Goal: Transaction & Acquisition: Purchase product/service

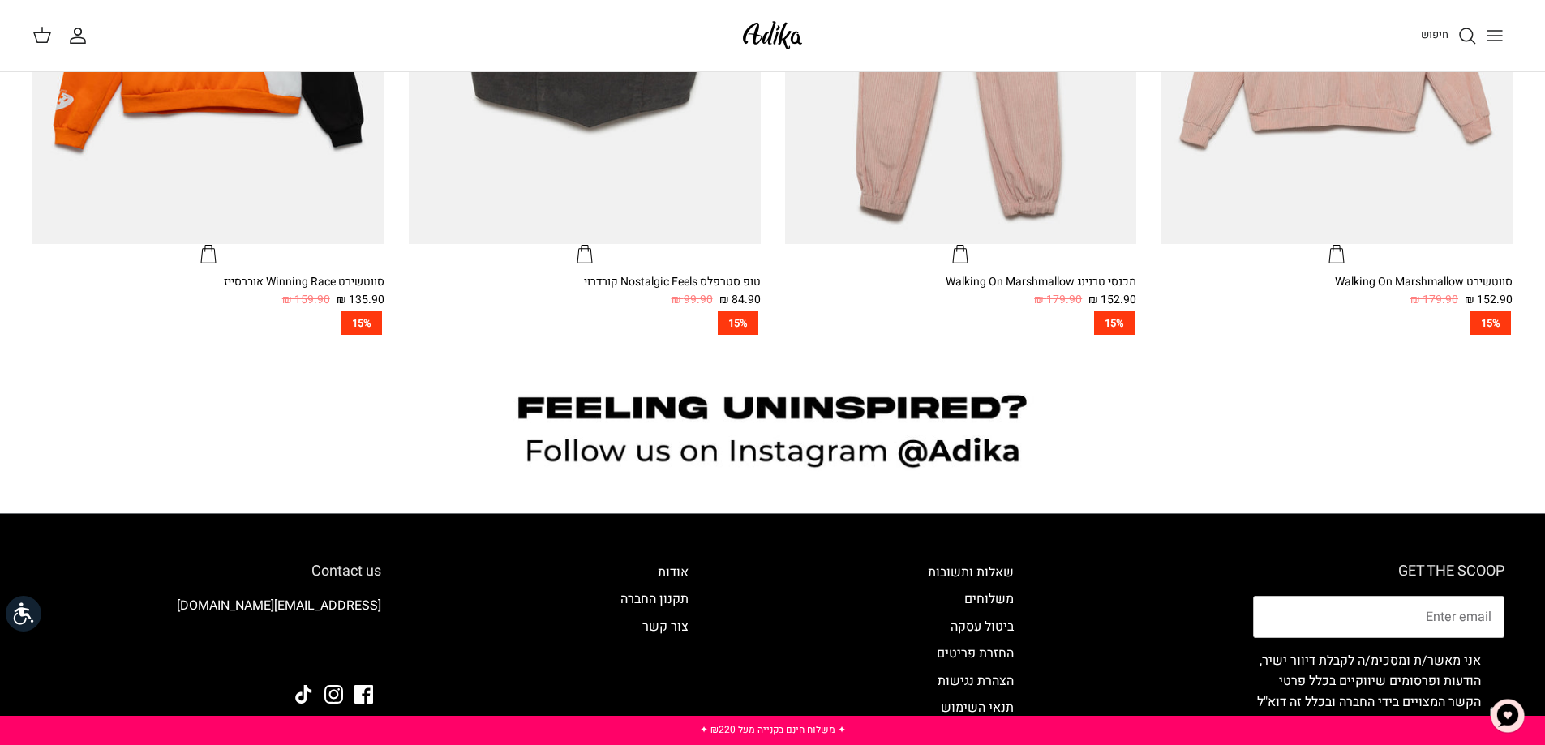
scroll to position [1541, 0]
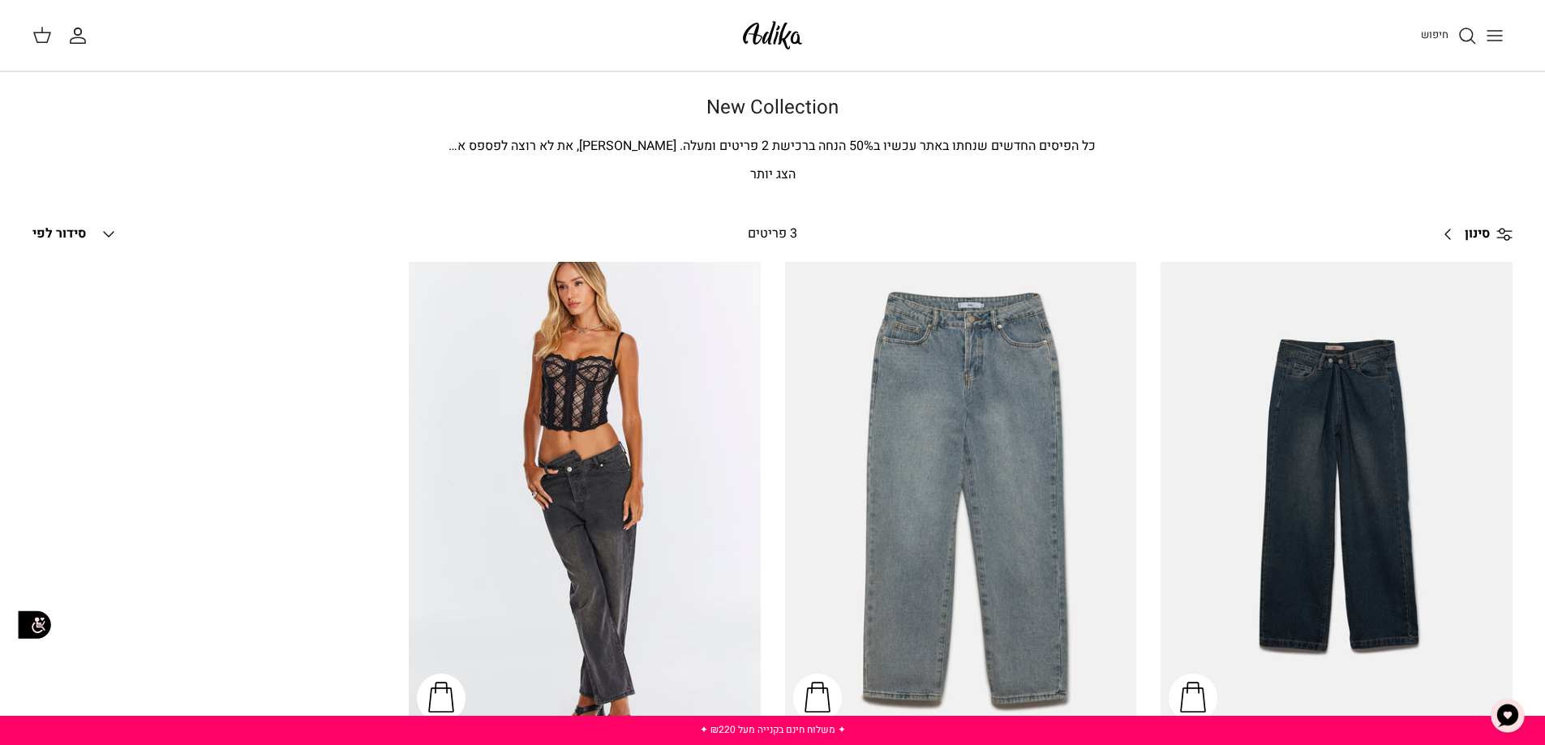
click at [783, 145] on span "כל הפיסים החדשים שנחתו באתר עכשיו ב50% הנחה ברכישת 2 פריטים ומעלה. בינינו, את ל…" at bounding box center [772, 156] width 647 height 41
click at [783, 169] on p "הצג יותר" at bounding box center [773, 175] width 1136 height 21
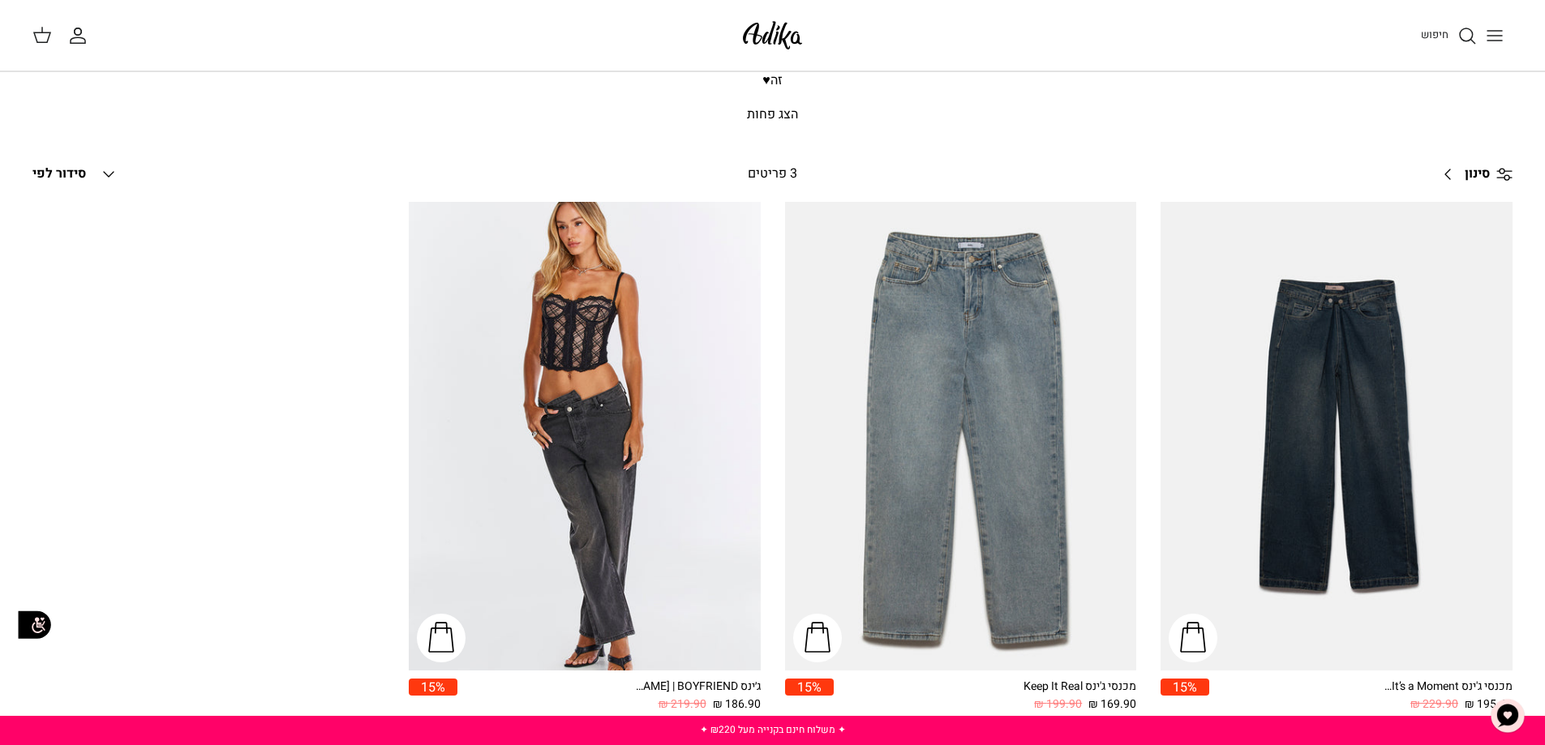
scroll to position [81, 0]
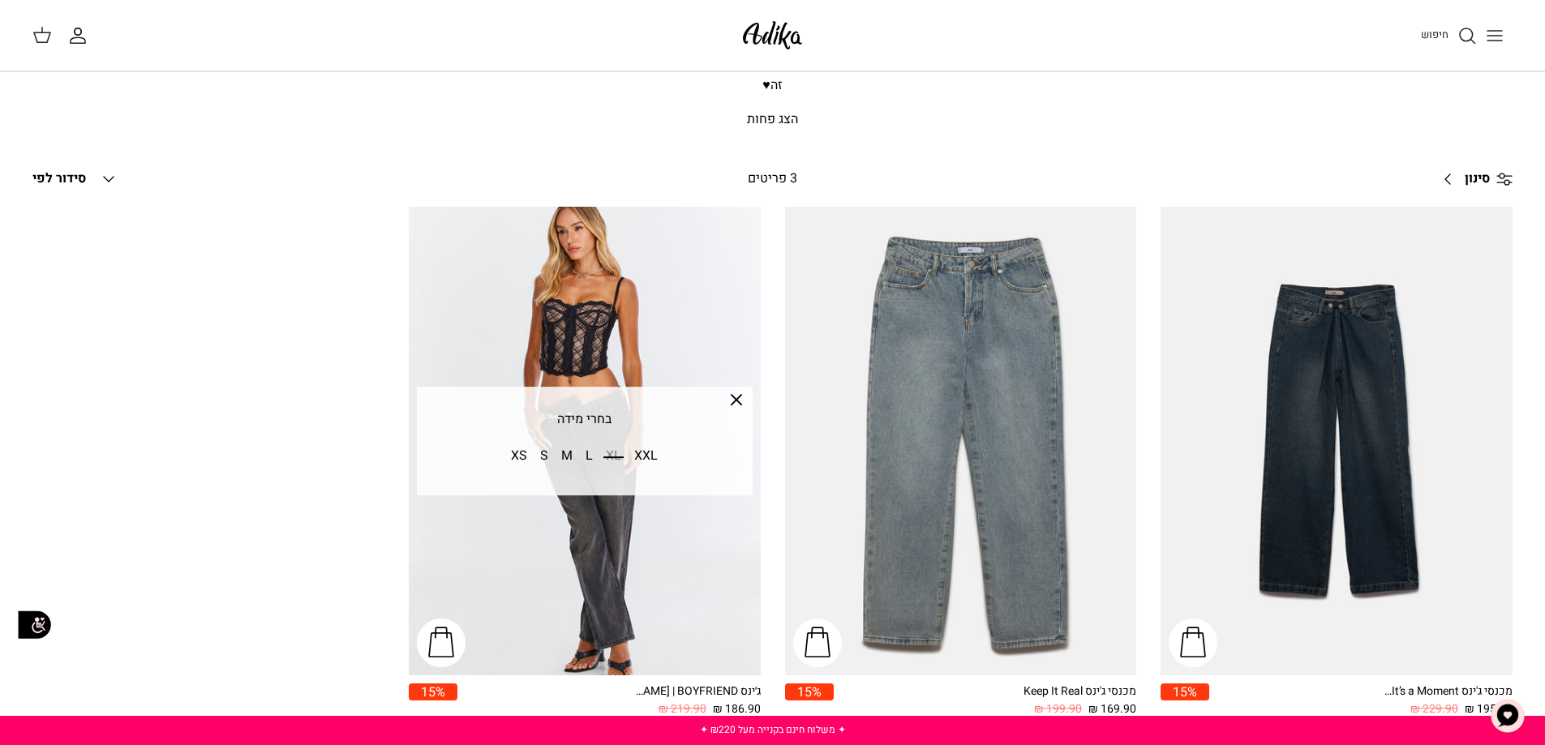
click at [1494, 26] on icon "Toggle menu" at bounding box center [1494, 35] width 19 height 19
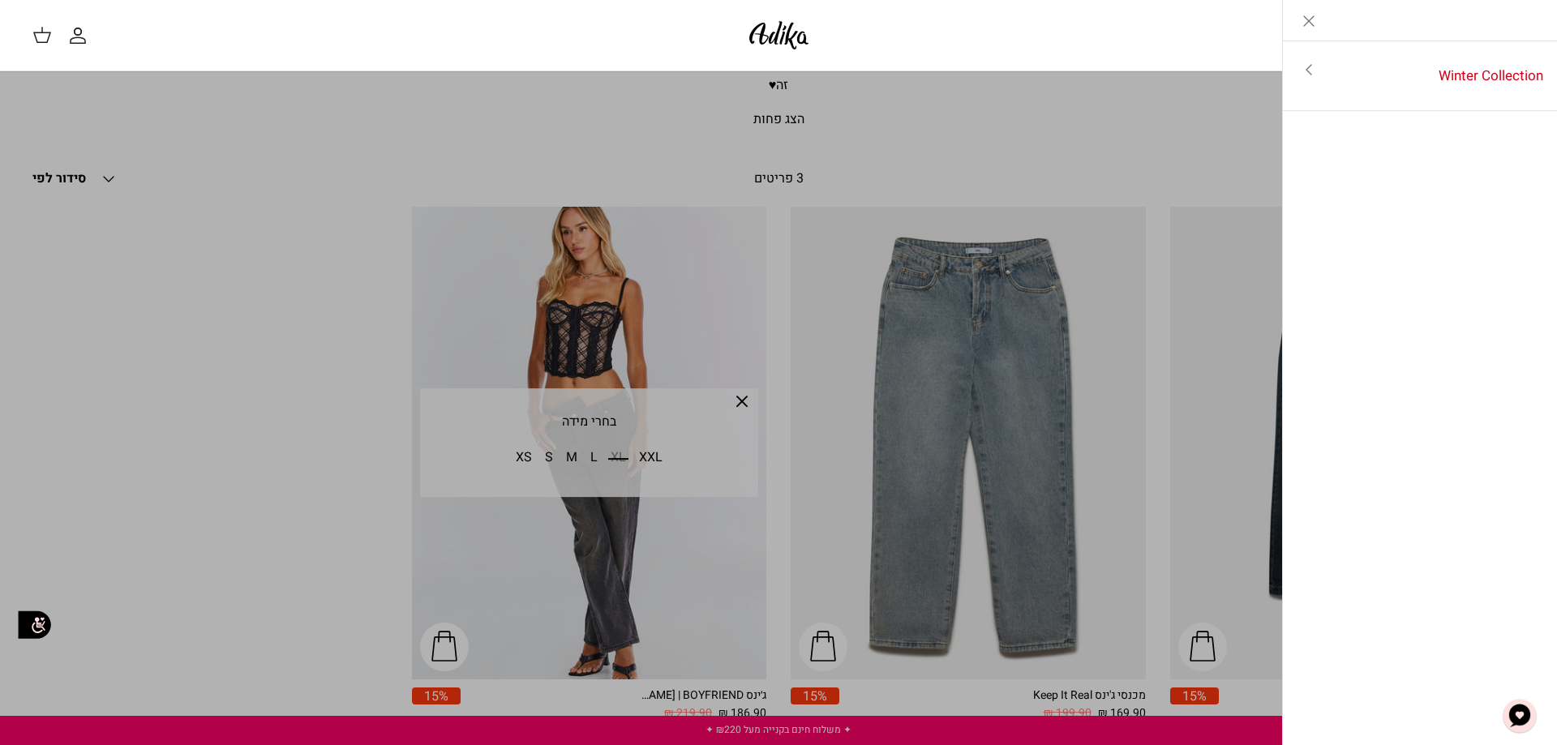
click at [1304, 19] on icon "Close" at bounding box center [1308, 20] width 19 height 19
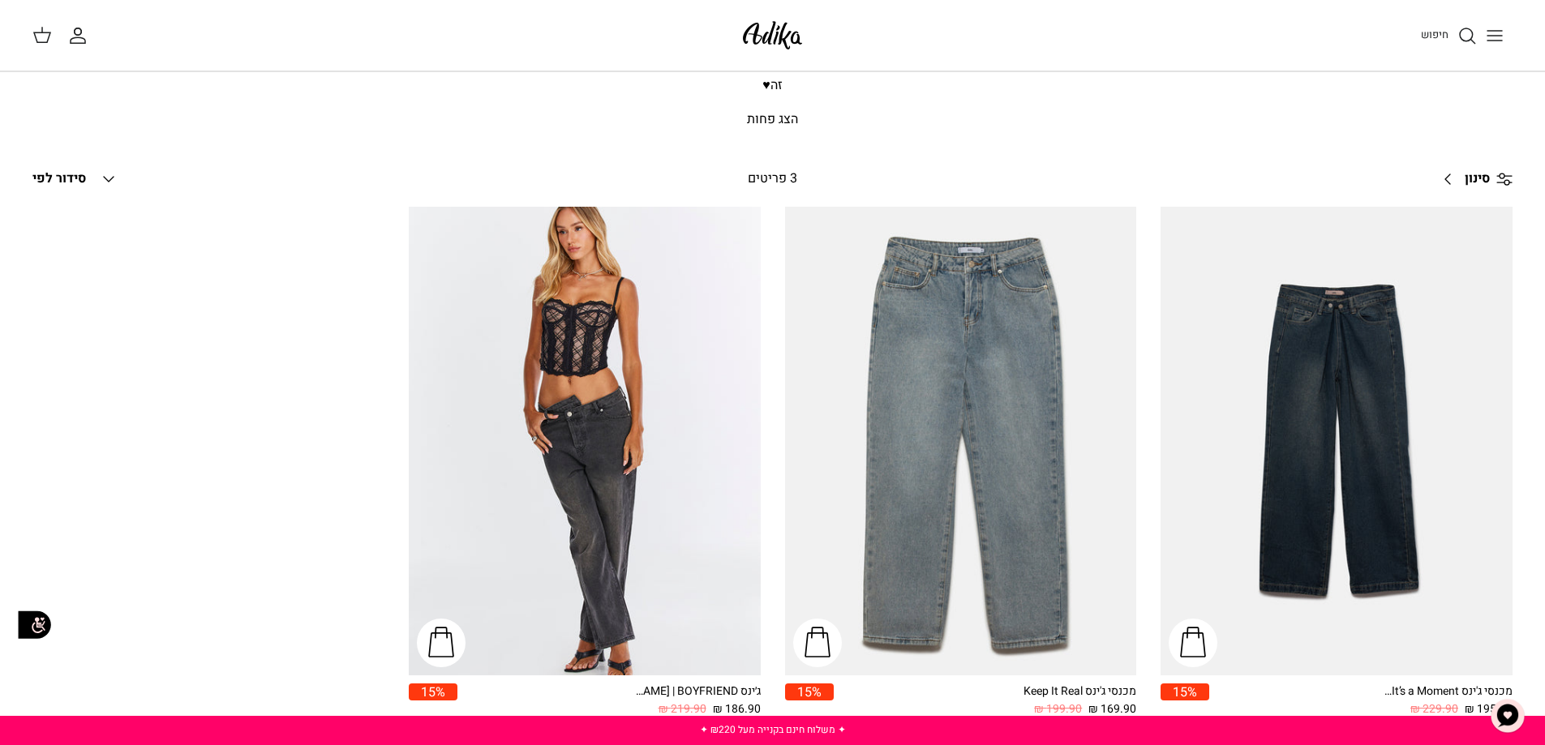
click at [77, 169] on span "סידור לפי" at bounding box center [59, 178] width 54 height 19
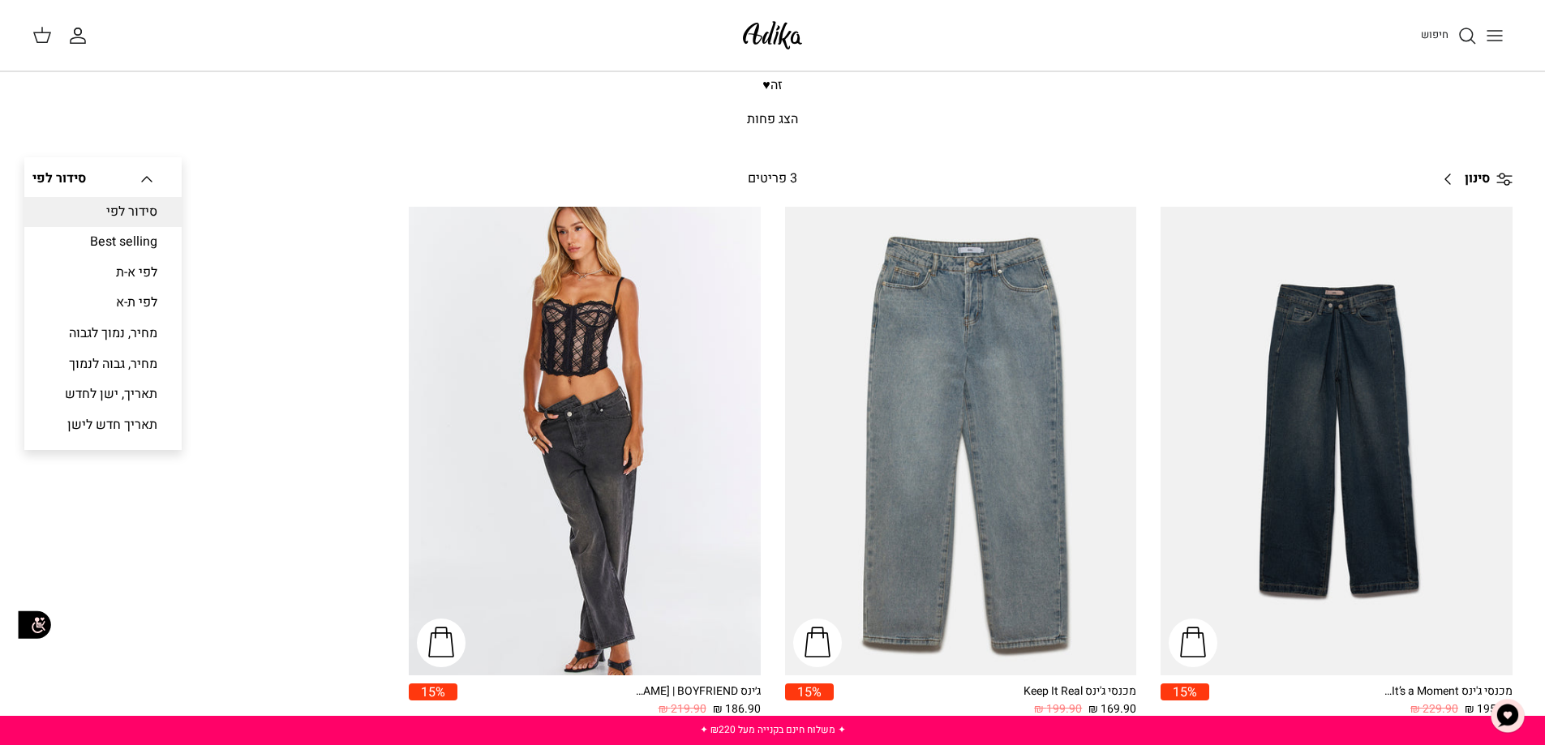
click at [395, 77] on div "New Collection כל הפיסים החדשים שנחתו באתר עכשיו ב50% הנחה ברכישת 2 פריטים ומעל…" at bounding box center [773, 72] width 1200 height 115
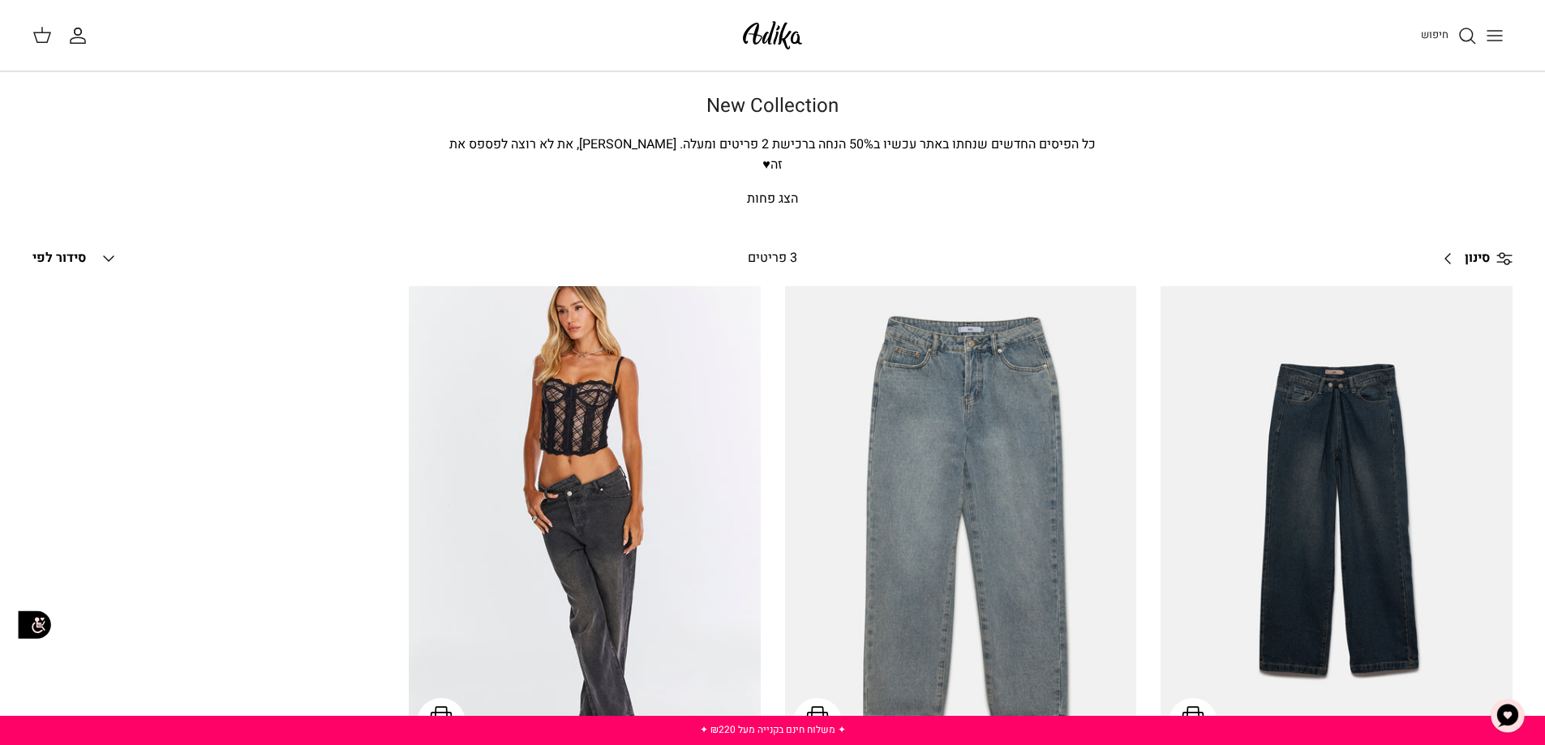
scroll to position [0, 0]
click at [763, 32] on img at bounding box center [772, 35] width 69 height 38
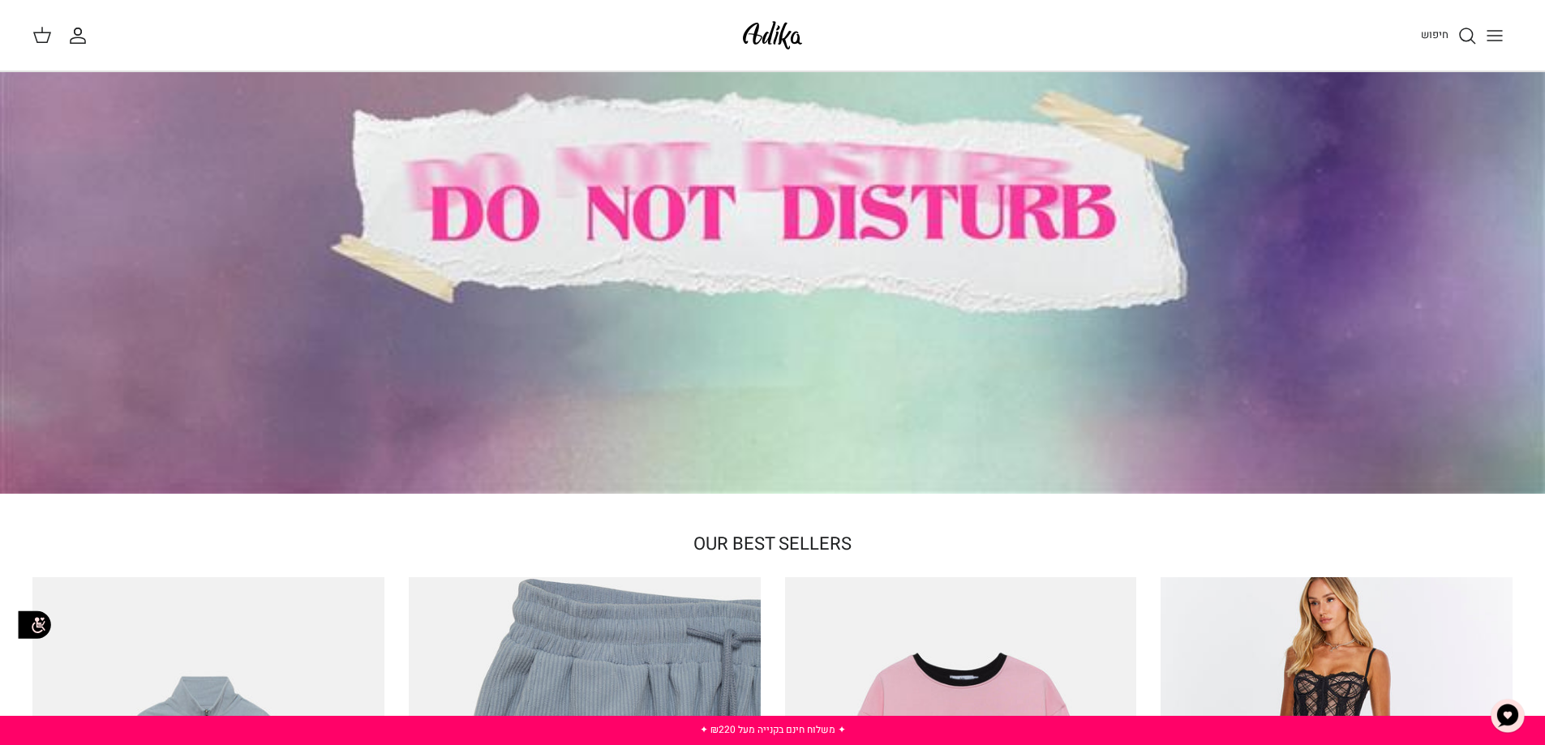
scroll to position [81, 0]
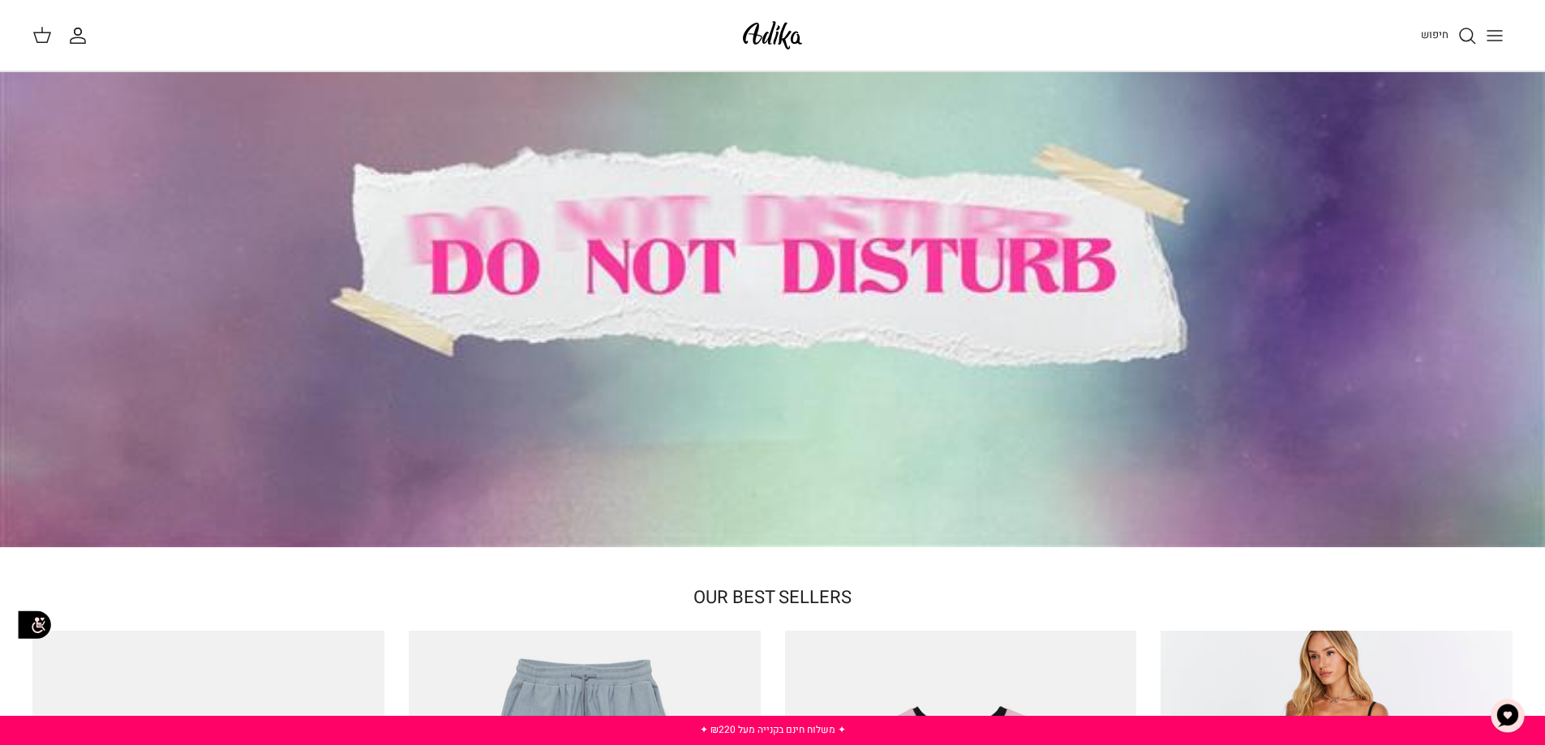
click at [47, 34] on icon at bounding box center [41, 34] width 19 height 19
